Goal: Task Accomplishment & Management: Manage account settings

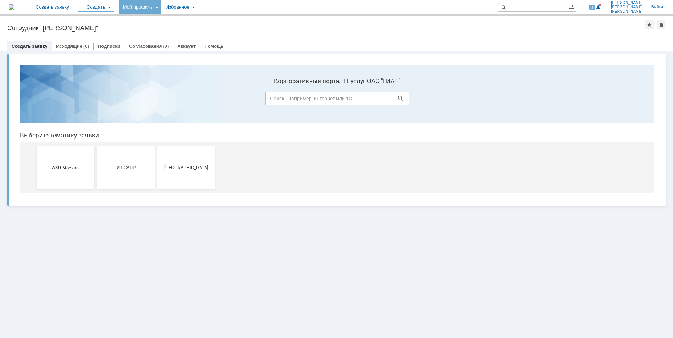
click at [161, 6] on div "Мой профиль" at bounding box center [140, 7] width 43 height 14
click at [161, 9] on div "Мой профиль" at bounding box center [140, 7] width 43 height 14
click at [213, 33] on link "Мои заявки" at bounding box center [205, 33] width 55 height 9
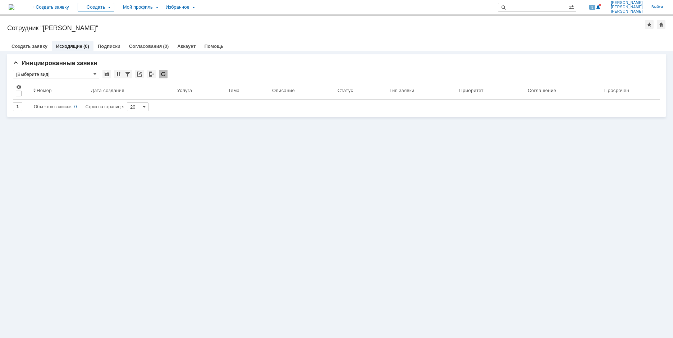
click at [14, 6] on img at bounding box center [12, 7] width 6 height 6
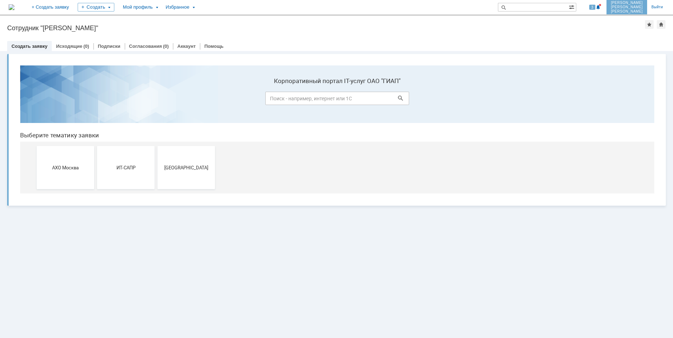
click at [633, 6] on span "[PERSON_NAME]" at bounding box center [627, 7] width 32 height 4
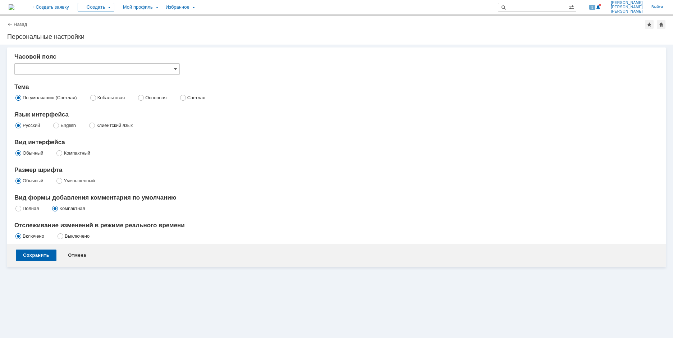
type input "[не указано]"
click at [97, 98] on label "Кобальтовая" at bounding box center [111, 97] width 28 height 5
click at [93, 98] on input "Кобальтовая" at bounding box center [93, 97] width 5 height 5
radio input "true"
click at [29, 253] on div "Сохранить" at bounding box center [36, 255] width 41 height 12
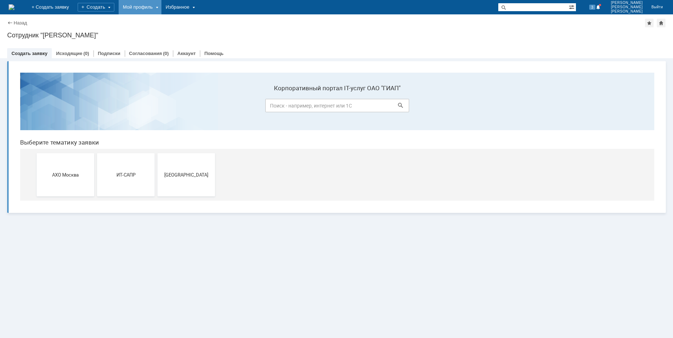
click at [161, 5] on div "Мой профиль" at bounding box center [140, 7] width 43 height 14
click at [175, 23] on link "Мой аккаунт" at bounding box center [147, 21] width 55 height 9
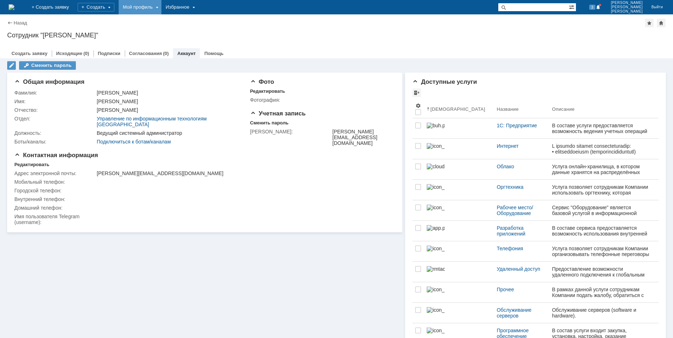
click at [161, 4] on div "Мой профиль" at bounding box center [140, 7] width 43 height 14
click at [634, 3] on span "[PERSON_NAME]" at bounding box center [627, 3] width 32 height 4
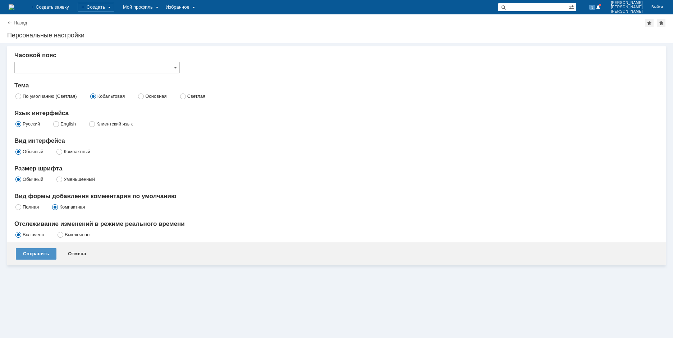
type input "[не указано]"
click at [143, 71] on input "[не указано]" at bounding box center [96, 68] width 165 height 12
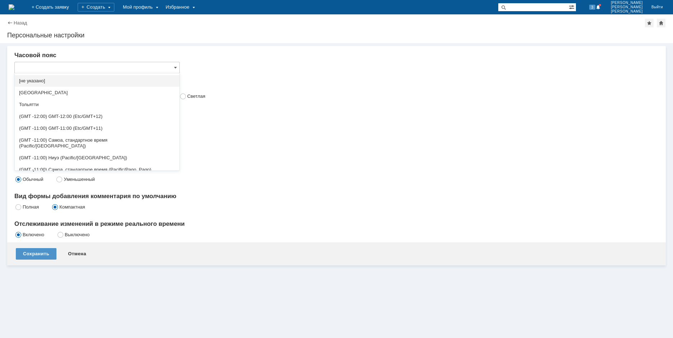
click at [143, 71] on input "text" at bounding box center [96, 68] width 165 height 12
click at [85, 92] on span "[GEOGRAPHIC_DATA]" at bounding box center [97, 93] width 156 height 6
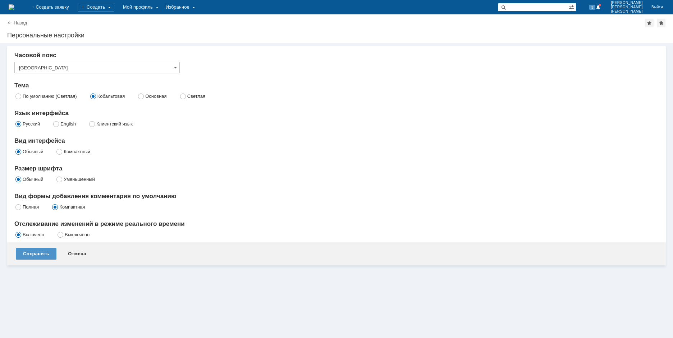
type input "[GEOGRAPHIC_DATA]"
click at [41, 251] on div "Сохранить" at bounding box center [36, 254] width 41 height 12
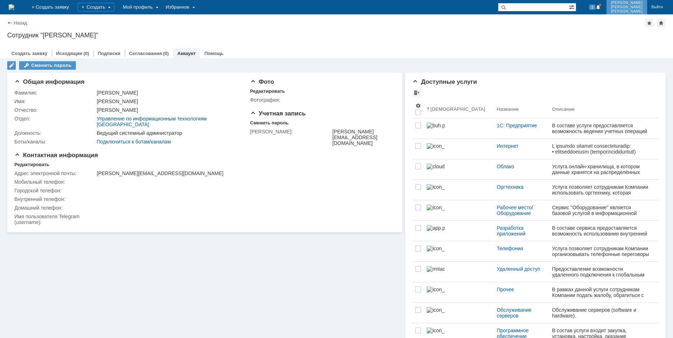
click at [638, 3] on span "[PERSON_NAME]" at bounding box center [627, 3] width 32 height 4
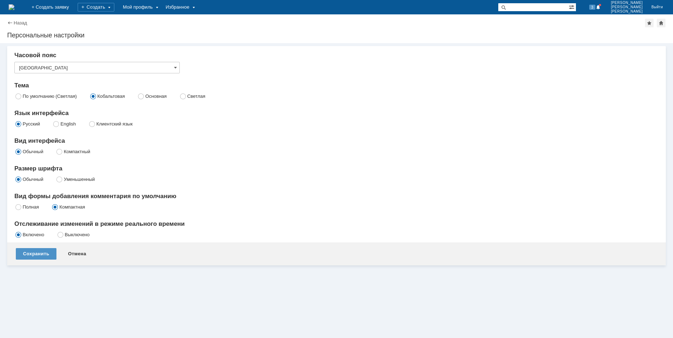
click at [145, 96] on label "Основная" at bounding box center [155, 95] width 21 height 5
click at [143, 96] on input "Основная" at bounding box center [141, 95] width 5 height 5
radio input "true"
click at [97, 93] on label "Кобальтовая" at bounding box center [111, 95] width 28 height 5
click at [95, 93] on input "Кобальтовая" at bounding box center [93, 95] width 5 height 5
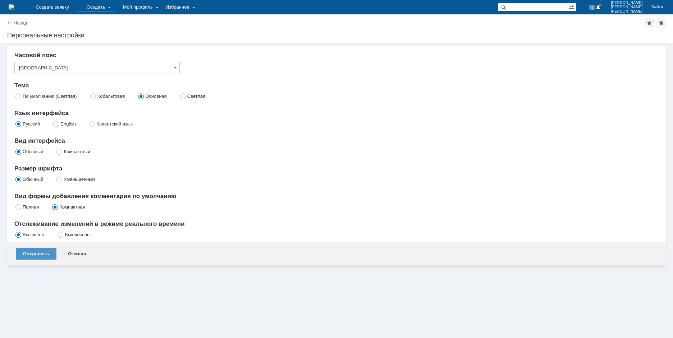
radio input "true"
click at [14, 6] on img at bounding box center [12, 7] width 6 height 6
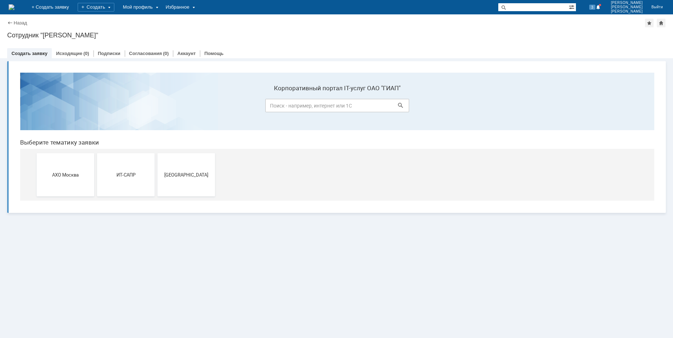
click at [298, 104] on input at bounding box center [337, 105] width 144 height 13
